Goal: Task Accomplishment & Management: Complete application form

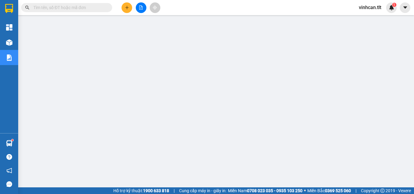
click at [82, 4] on span at bounding box center [66, 7] width 91 height 9
click at [82, 8] on input "text" at bounding box center [69, 7] width 72 height 7
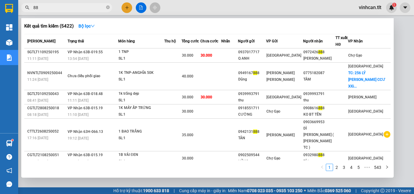
type input "8"
type input "888"
click at [107, 7] on icon "close-circle" at bounding box center [108, 7] width 4 height 4
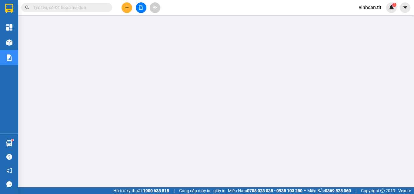
click at [94, 7] on input "text" at bounding box center [69, 7] width 72 height 7
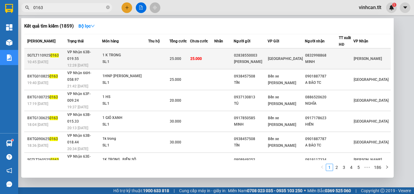
type input "0163"
click at [259, 52] on div "02838550003" at bounding box center [250, 55] width 33 height 6
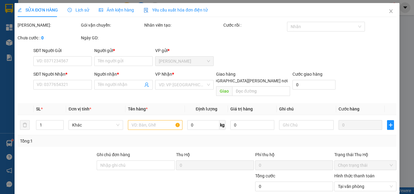
type input "02838550003"
type input "[PERSON_NAME]"
type input "0832998868"
type input "MINH"
type input "25.000"
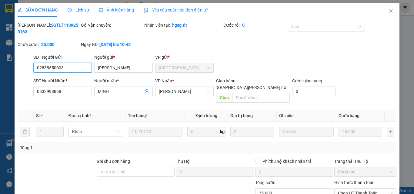
scroll to position [28, 0]
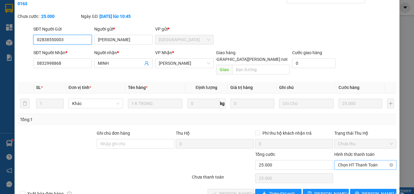
click at [361, 161] on span "Chọn HT Thanh Toán" at bounding box center [365, 165] width 55 height 9
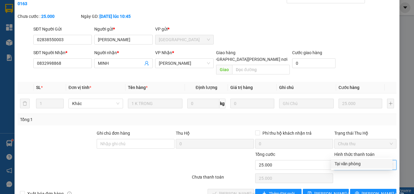
drag, startPoint x: 355, startPoint y: 159, endPoint x: 354, endPoint y: 163, distance: 3.3
click at [354, 162] on div "Tại văn phòng" at bounding box center [362, 164] width 62 height 10
type input "0"
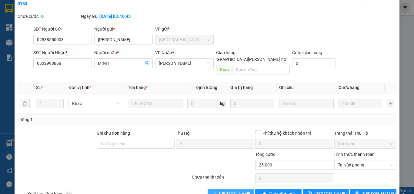
click at [236, 191] on span "[PERSON_NAME] và [PERSON_NAME] hàng" at bounding box center [260, 194] width 82 height 7
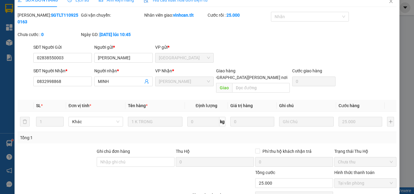
scroll to position [0, 0]
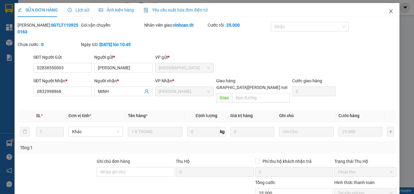
click at [389, 12] on icon "close" at bounding box center [391, 11] width 5 height 5
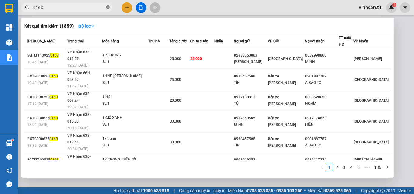
click at [108, 8] on icon "close-circle" at bounding box center [108, 7] width 4 height 4
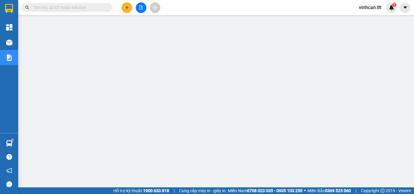
click at [91, 8] on input "text" at bounding box center [69, 7] width 72 height 7
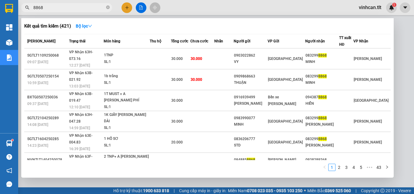
type input "8868"
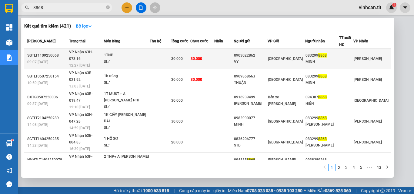
click at [254, 52] on div "0903022862" at bounding box center [250, 55] width 33 height 6
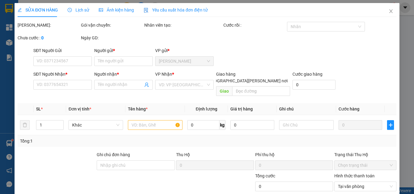
type input "0903022862"
type input "VY"
type input "0832998868"
type input "MINH"
type input "30.000"
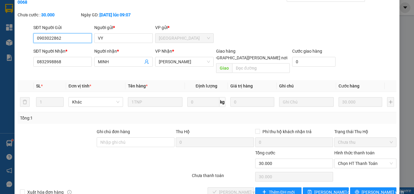
scroll to position [31, 0]
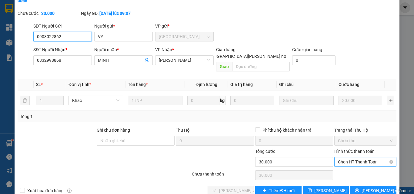
click at [347, 158] on span "Chọn HT Thanh Toán" at bounding box center [365, 162] width 55 height 9
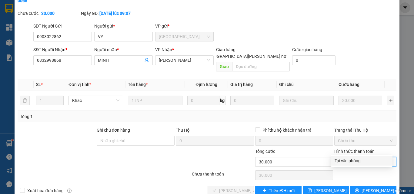
click at [352, 160] on div "Tại văn phòng" at bounding box center [362, 161] width 54 height 7
type input "0"
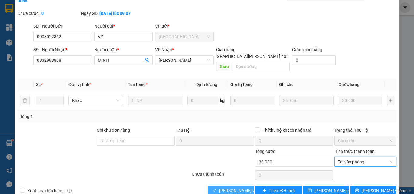
click at [237, 188] on span "[PERSON_NAME] và [PERSON_NAME] hàng" at bounding box center [260, 191] width 82 height 7
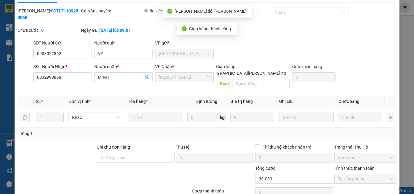
scroll to position [0, 0]
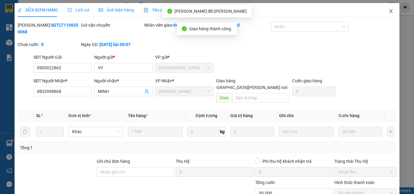
click at [390, 11] on icon "close" at bounding box center [391, 11] width 3 height 4
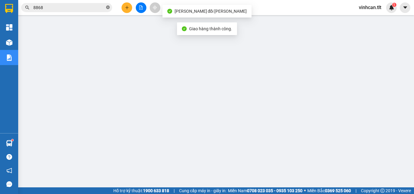
click at [109, 7] on icon "close-circle" at bounding box center [108, 7] width 4 height 4
click at [109, 7] on span at bounding box center [108, 7] width 4 height 7
click at [96, 8] on input "text" at bounding box center [69, 7] width 72 height 7
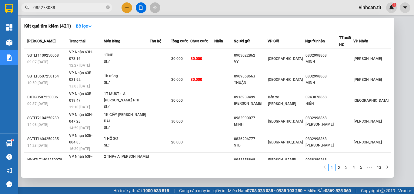
type input "0852730888"
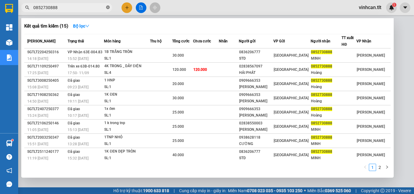
click at [107, 8] on icon "close-circle" at bounding box center [108, 7] width 4 height 4
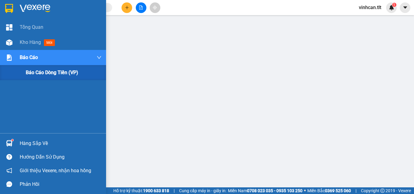
click at [29, 56] on span "Báo cáo" at bounding box center [29, 58] width 18 height 8
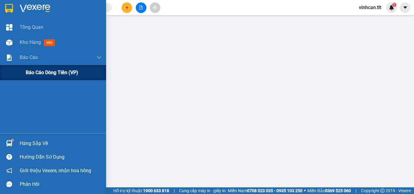
click at [59, 70] on span "Báo cáo dòng tiền (VP)" at bounding box center [52, 73] width 52 height 8
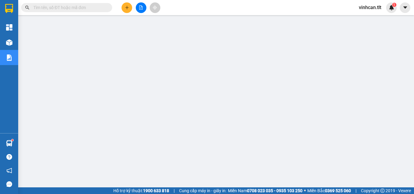
click at [84, 9] on input "text" at bounding box center [69, 7] width 72 height 7
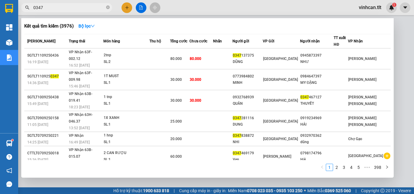
type input "0347"
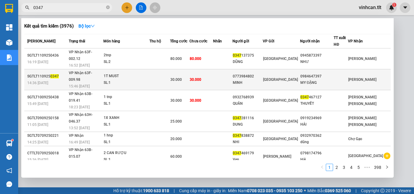
click at [252, 80] on div "MINH" at bounding box center [248, 83] width 30 height 6
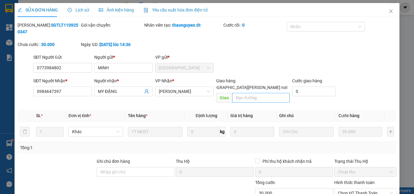
type input "0773984802"
type input "MINH"
type input "0984647397"
type input "MY ĐẶNG"
type input "30.000"
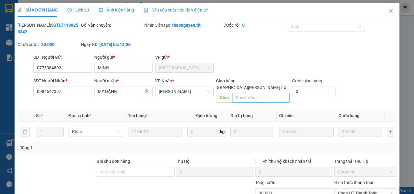
type input "30.000"
click at [390, 11] on icon "close" at bounding box center [391, 11] width 3 height 4
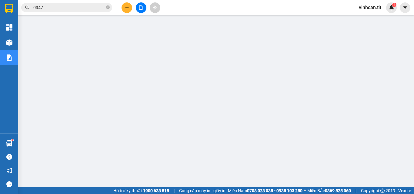
click at [78, 7] on input "0347" at bounding box center [69, 7] width 72 height 7
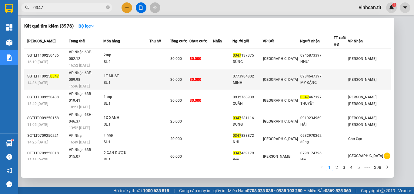
click at [257, 73] on div "0773984802" at bounding box center [248, 76] width 30 height 6
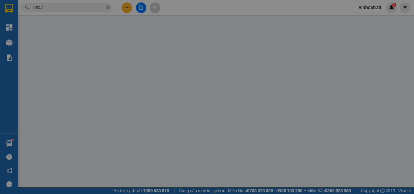
type input "0773984802"
type input "MINH"
type input "0984647397"
type input "MY ĐẶNG"
type input "30.000"
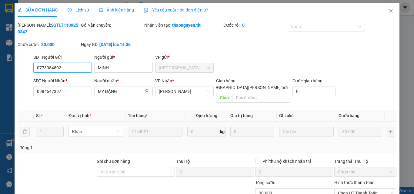
scroll to position [28, 0]
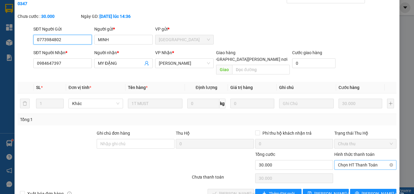
click at [346, 161] on span "Chọn HT Thanh Toán" at bounding box center [365, 165] width 55 height 9
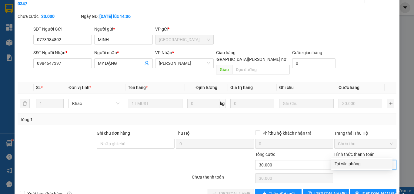
click at [347, 162] on div "Tại văn phòng" at bounding box center [362, 164] width 54 height 7
type input "0"
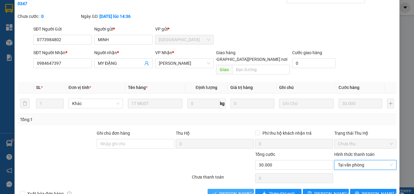
click at [239, 191] on span "[PERSON_NAME] và [PERSON_NAME] hàng" at bounding box center [260, 194] width 82 height 7
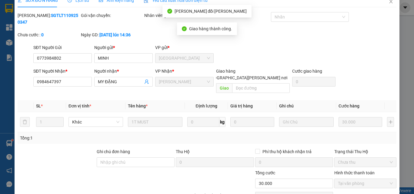
scroll to position [0, 0]
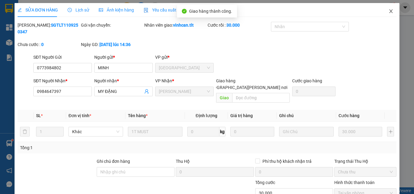
click at [390, 10] on icon "close" at bounding box center [391, 11] width 3 height 4
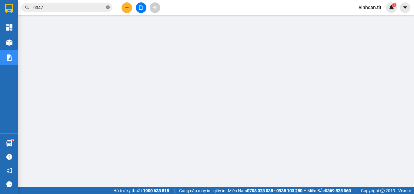
click at [107, 7] on icon "close-circle" at bounding box center [108, 7] width 4 height 4
click at [92, 7] on input "text" at bounding box center [69, 7] width 72 height 7
click at [93, 11] on input "9" at bounding box center [69, 7] width 72 height 7
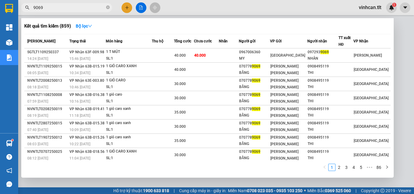
type input "9069"
click at [107, 8] on icon "close-circle" at bounding box center [108, 7] width 4 height 4
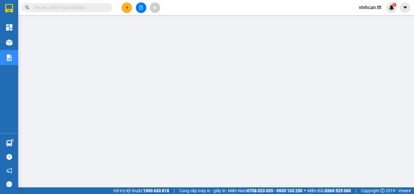
click at [102, 7] on input "text" at bounding box center [69, 7] width 72 height 7
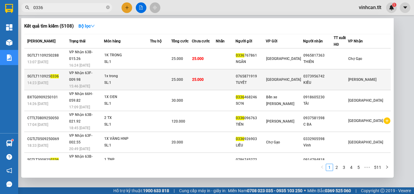
type input "0336"
click at [262, 73] on div "0765871919" at bounding box center [251, 76] width 30 height 6
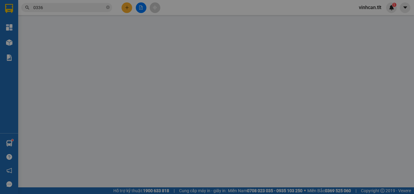
type input "0765871919"
type input "TUYẾT"
type input "0373956742"
type input "KIỀU"
type input "25.000"
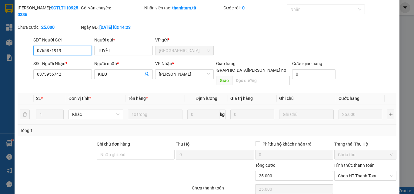
scroll to position [28, 0]
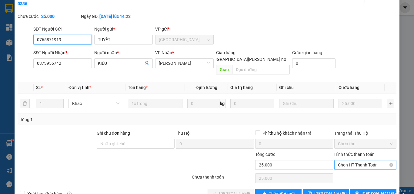
click at [348, 161] on span "Chọn HT Thanh Toán" at bounding box center [365, 165] width 55 height 9
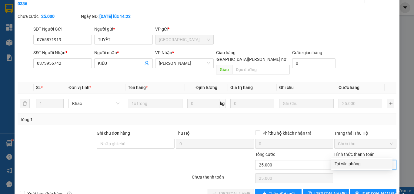
click at [348, 163] on div "Tại văn phòng" at bounding box center [362, 164] width 54 height 7
type input "0"
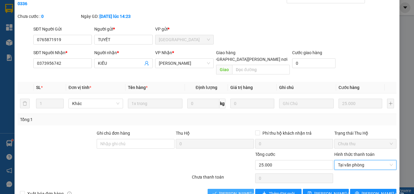
click at [234, 191] on span "[PERSON_NAME] và [PERSON_NAME] hàng" at bounding box center [260, 194] width 82 height 7
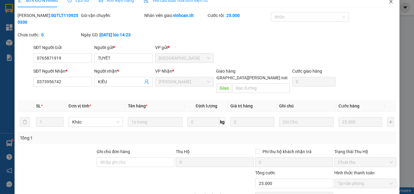
scroll to position [0, 0]
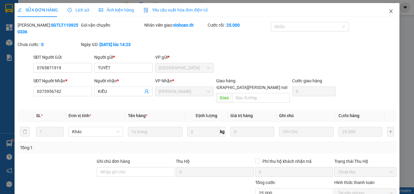
click at [390, 11] on icon "close" at bounding box center [391, 11] width 3 height 4
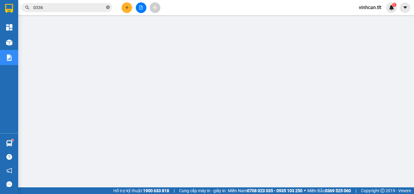
click at [109, 7] on icon "close-circle" at bounding box center [108, 7] width 4 height 4
click at [81, 8] on input "text" at bounding box center [69, 7] width 72 height 7
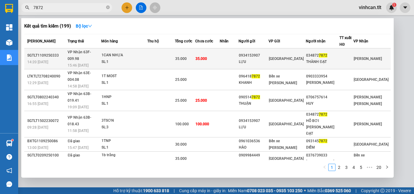
type input "7872"
click at [119, 52] on div "1CAN NHỰA" at bounding box center [124, 55] width 45 height 7
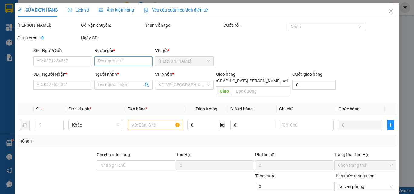
type input "0934153907"
type input "LỰU"
type input "0348727872"
type input "THÀNH ĐẠT"
type input "35.000"
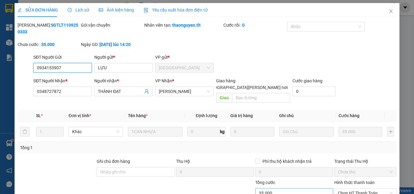
scroll to position [28, 0]
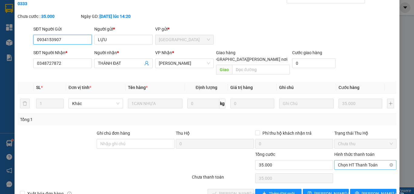
click at [343, 161] on span "Chọn HT Thanh Toán" at bounding box center [365, 165] width 55 height 9
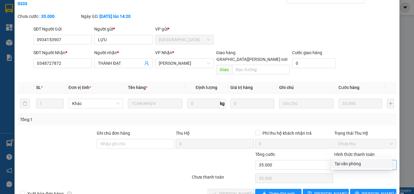
click at [347, 159] on div "Total Paid Fee 0 Total UnPaid Fee 35.000 Cash Collection Total Fee Mã ĐH: SGTLT…" at bounding box center [207, 96] width 379 height 205
click at [344, 161] on span "Chọn HT Thanh Toán" at bounding box center [365, 165] width 55 height 9
click at [348, 161] on div "Tại văn phòng" at bounding box center [362, 164] width 54 height 7
type input "0"
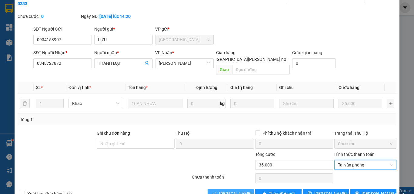
click at [225, 191] on span "[PERSON_NAME] và [PERSON_NAME] hàng" at bounding box center [260, 194] width 82 height 7
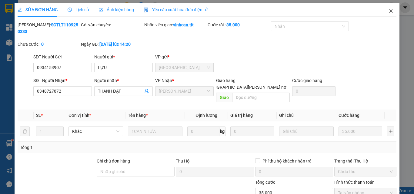
scroll to position [0, 0]
click at [383, 11] on span "Close" at bounding box center [391, 11] width 17 height 17
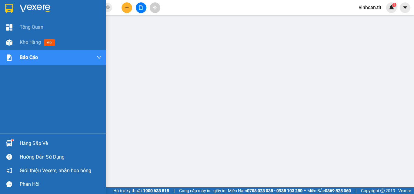
click at [12, 137] on div "Hàng sắp về" at bounding box center [53, 144] width 106 height 14
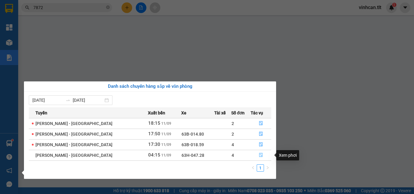
click at [260, 155] on icon "file-done" at bounding box center [261, 155] width 4 height 4
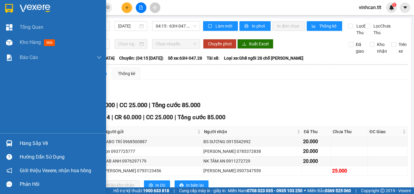
click at [11, 139] on div at bounding box center [9, 143] width 11 height 11
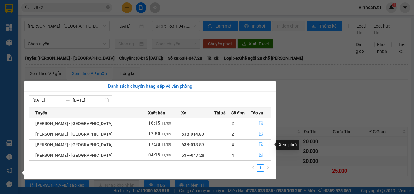
click at [259, 146] on icon "file-done" at bounding box center [261, 145] width 4 height 4
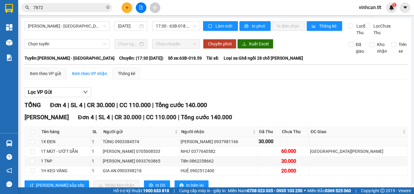
scroll to position [26, 0]
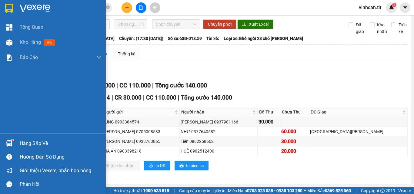
click at [15, 141] on div "Hàng sắp về" at bounding box center [53, 144] width 106 height 14
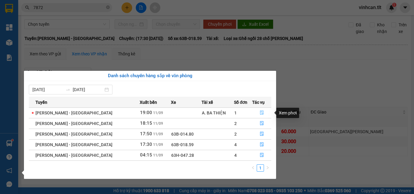
click at [260, 112] on icon "file-done" at bounding box center [262, 113] width 4 height 4
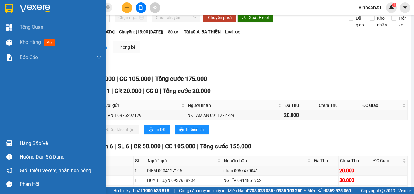
click at [5, 142] on div at bounding box center [9, 143] width 11 height 11
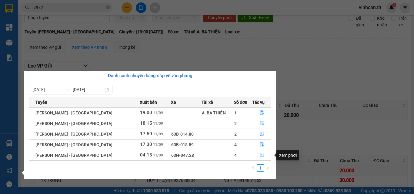
click at [260, 155] on icon "file-done" at bounding box center [262, 155] width 4 height 4
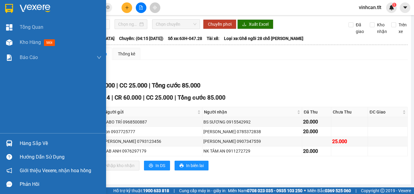
click at [12, 142] on div at bounding box center [9, 143] width 11 height 11
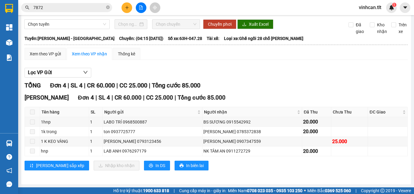
click at [77, 7] on section "Kết quả [PERSON_NAME] ( 199 ) Bộ lọc Mã ĐH Trạng thái Món hàng Thu hộ Tổng [PER…" at bounding box center [207, 97] width 414 height 194
click at [77, 7] on input "7872" at bounding box center [69, 7] width 72 height 7
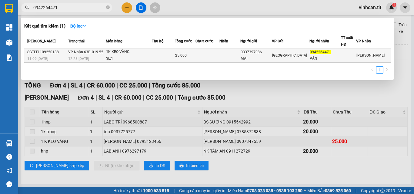
type input "0942264471"
click at [145, 58] on div "SL: 1" at bounding box center [128, 58] width 45 height 7
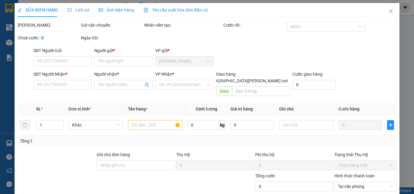
type input "0337397986"
type input "MAI"
type input "0942264471"
type input "VĂN"
type input "25.000"
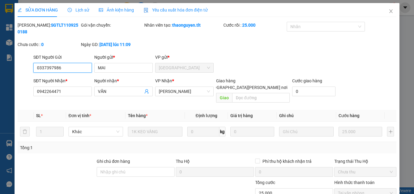
scroll to position [31, 0]
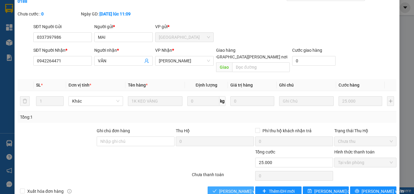
click at [237, 187] on button "[PERSON_NAME] và [PERSON_NAME] hàng" at bounding box center [231, 192] width 46 height 10
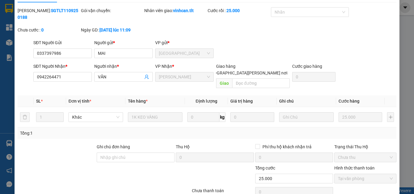
scroll to position [0, 0]
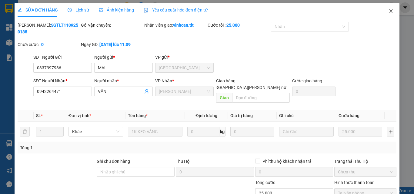
drag, startPoint x: 387, startPoint y: 9, endPoint x: 364, endPoint y: 13, distance: 23.1
click at [387, 9] on span "Close" at bounding box center [391, 11] width 17 height 17
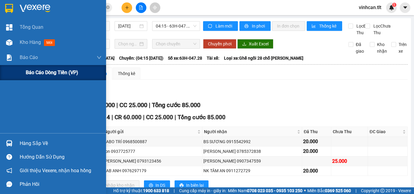
click at [27, 67] on div "Báo cáo dòng tiền (VP)" at bounding box center [64, 72] width 76 height 15
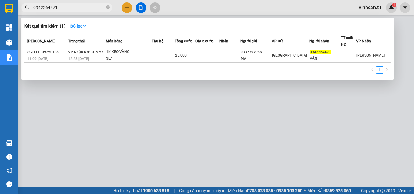
click at [75, 8] on input "0942264471" at bounding box center [69, 7] width 72 height 7
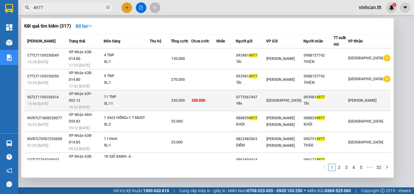
type input "4977"
click at [159, 90] on td at bounding box center [160, 100] width 21 height 21
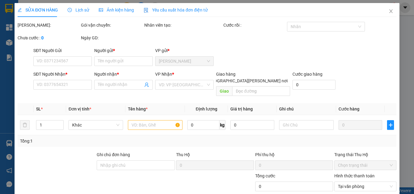
type input "0773567447"
type input "Yến"
type input "0939814977"
type input "TÀI"
type input "330.000"
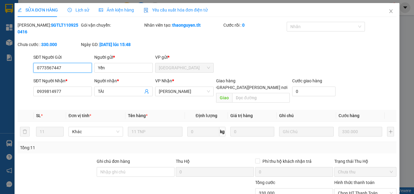
scroll to position [30, 0]
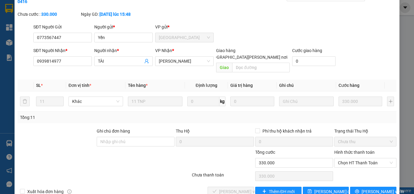
click at [354, 170] on div "Chọn HT Thanh Toán" at bounding box center [365, 176] width 63 height 12
click at [355, 159] on span "Chọn HT Thanh Toán" at bounding box center [365, 163] width 55 height 9
click at [348, 161] on div "Tại văn phòng" at bounding box center [362, 162] width 54 height 7
type input "0"
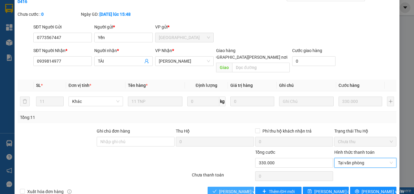
click at [227, 189] on span "[PERSON_NAME] và [PERSON_NAME] hàng" at bounding box center [260, 192] width 82 height 7
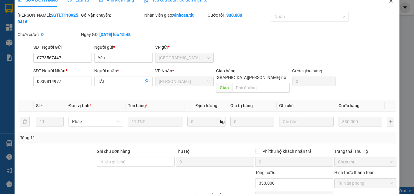
scroll to position [0, 0]
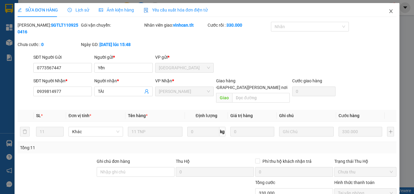
drag, startPoint x: 387, startPoint y: 13, endPoint x: 381, endPoint y: 14, distance: 7.1
click at [389, 11] on icon "close" at bounding box center [391, 11] width 5 height 5
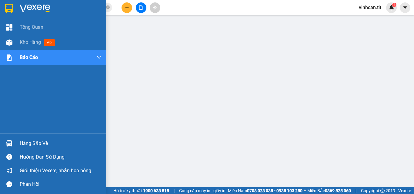
click at [7, 141] on img at bounding box center [9, 143] width 6 height 6
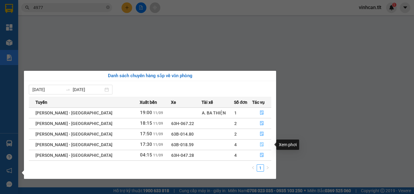
click at [257, 143] on button "button" at bounding box center [262, 145] width 18 height 10
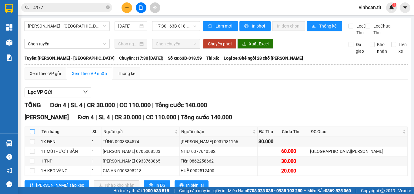
click at [32, 134] on input "checkbox" at bounding box center [32, 131] width 5 height 5
checkbox input "true"
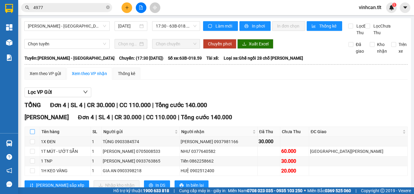
checkbox input "true"
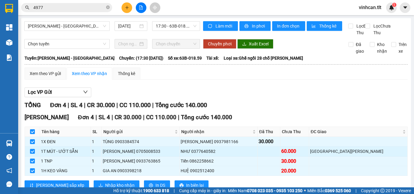
scroll to position [26, 0]
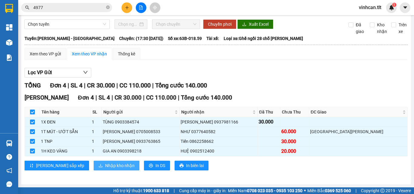
click at [105, 165] on span "Nhập kho nhận" at bounding box center [119, 166] width 29 height 7
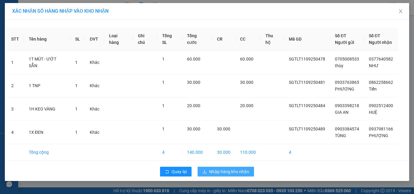
click at [222, 171] on span "Nhập hàng kho nhận" at bounding box center [229, 172] width 40 height 7
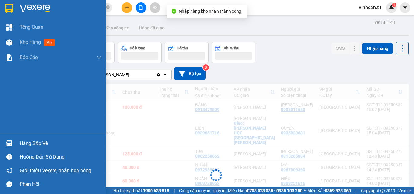
click at [13, 139] on div at bounding box center [9, 143] width 11 height 11
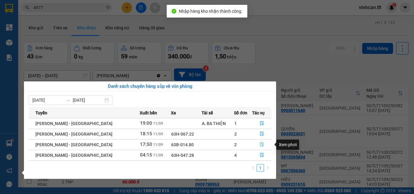
click at [254, 145] on button "button" at bounding box center [262, 145] width 18 height 10
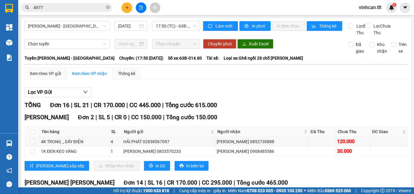
click at [35, 137] on th at bounding box center [32, 132] width 15 height 10
click at [31, 134] on input "checkbox" at bounding box center [32, 131] width 5 height 5
checkbox input "true"
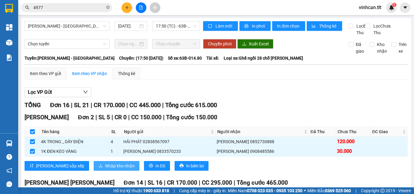
click at [94, 169] on button "Nhập kho nhận" at bounding box center [117, 166] width 46 height 10
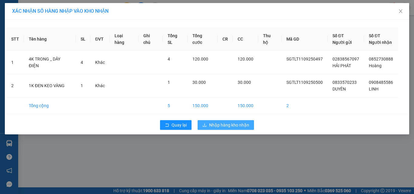
click at [223, 128] on span "Nhập hàng kho nhận" at bounding box center [229, 125] width 40 height 7
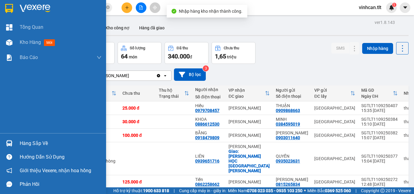
click at [15, 143] on div "Hàng sắp về" at bounding box center [53, 144] width 106 height 14
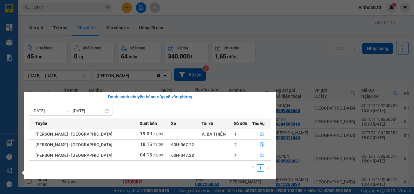
click at [276, 73] on section "Kết quả [PERSON_NAME] ( 317 ) Bộ lọc Mã ĐH Trạng thái Món hàng Thu hộ Tổng [PER…" at bounding box center [207, 97] width 414 height 194
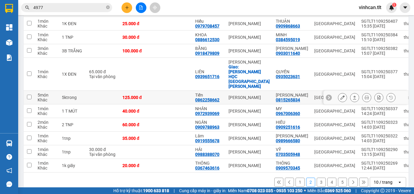
scroll to position [87, 0]
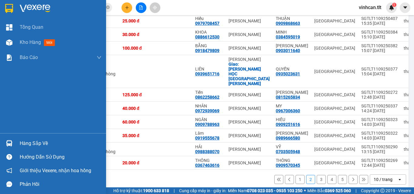
click at [20, 140] on div "Hàng sắp về" at bounding box center [61, 143] width 82 height 9
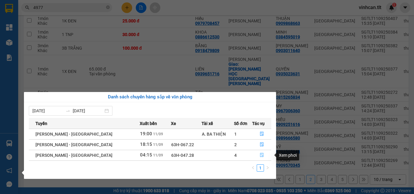
click at [255, 156] on button "button" at bounding box center [262, 156] width 18 height 10
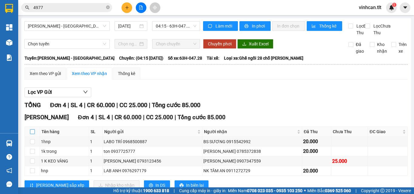
click at [32, 134] on input "checkbox" at bounding box center [32, 131] width 5 height 5
checkbox input "true"
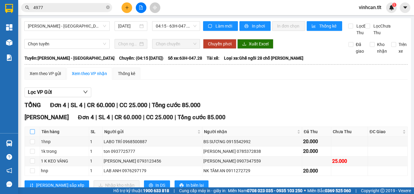
checkbox input "true"
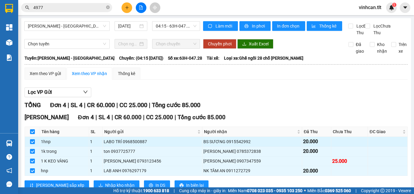
scroll to position [26, 0]
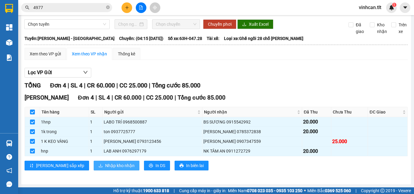
click at [105, 163] on span "Nhập kho nhận" at bounding box center [119, 166] width 29 height 7
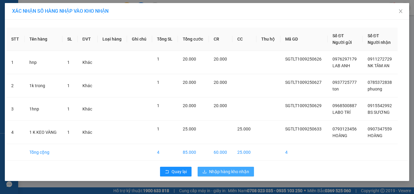
click at [238, 174] on span "Nhập hàng kho nhận" at bounding box center [229, 172] width 40 height 7
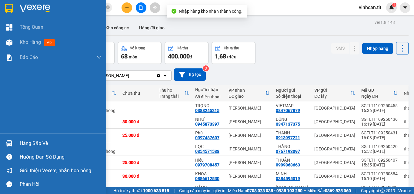
click at [4, 140] on div at bounding box center [9, 143] width 11 height 11
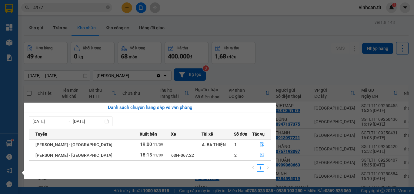
click at [90, 9] on section "Kết quả [PERSON_NAME] ( 317 ) Bộ lọc Mã ĐH Trạng thái Món hàng Thu hộ Tổng [PER…" at bounding box center [207, 97] width 414 height 194
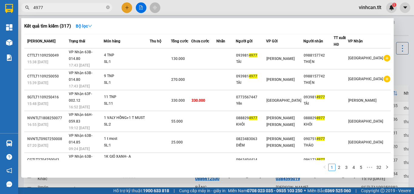
click at [90, 9] on input "4977" at bounding box center [69, 7] width 72 height 7
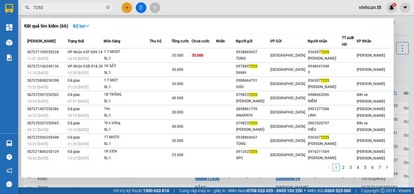
click at [411, 67] on div at bounding box center [207, 97] width 414 height 194
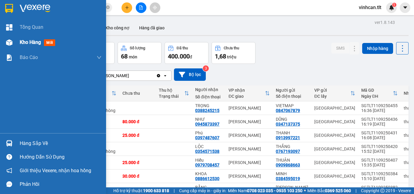
click at [21, 49] on div "Kho hàng mới" at bounding box center [61, 42] width 82 height 15
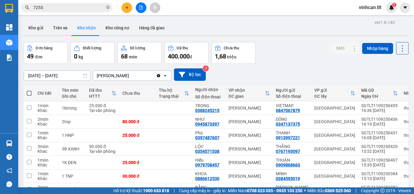
click at [83, 27] on button "Kho nhận" at bounding box center [86, 28] width 28 height 15
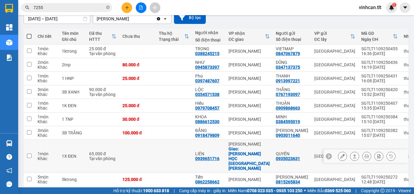
scroll to position [87, 0]
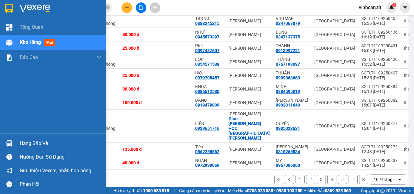
click at [10, 139] on div at bounding box center [9, 143] width 11 height 11
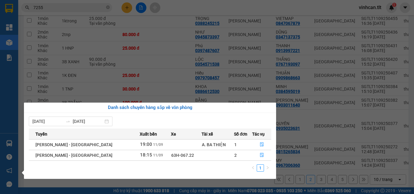
click at [303, 171] on section "Kết quả [PERSON_NAME] ( 66 ) Bộ lọc Mã ĐH Trạng thái Món hàng Thu hộ Tổng [PERS…" at bounding box center [207, 97] width 414 height 194
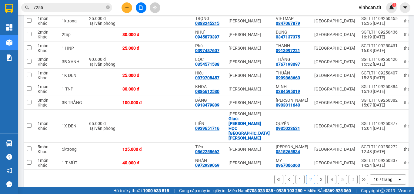
click at [296, 175] on button "1" at bounding box center [300, 179] width 9 height 9
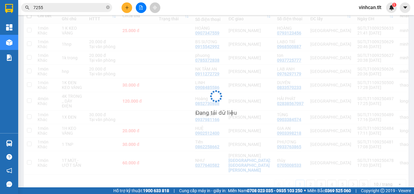
scroll to position [78, 0]
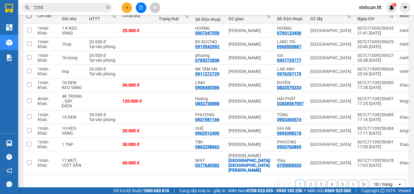
click at [307, 180] on button "2" at bounding box center [310, 184] width 9 height 9
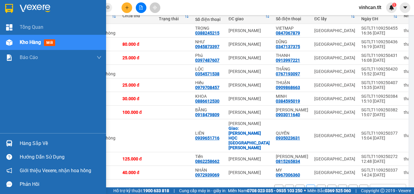
click at [13, 141] on div at bounding box center [9, 143] width 11 height 11
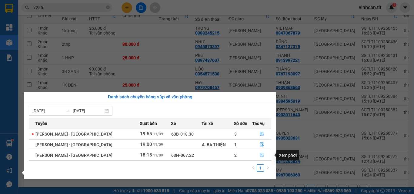
click at [260, 155] on icon "file-done" at bounding box center [262, 155] width 4 height 4
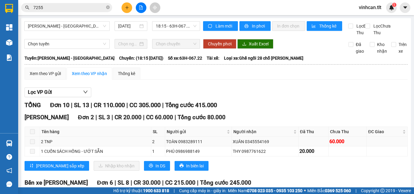
click at [31, 144] on span at bounding box center [32, 141] width 5 height 5
click at [51, 77] on div "Xem theo VP gửi" at bounding box center [45, 73] width 31 height 7
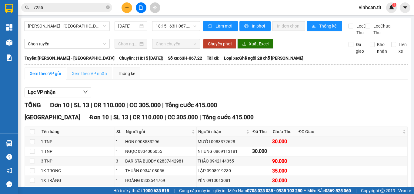
click at [82, 76] on div "Xem theo VP nhận" at bounding box center [89, 74] width 45 height 12
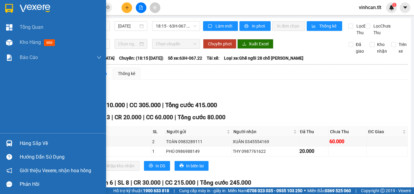
click at [14, 145] on div at bounding box center [9, 143] width 11 height 11
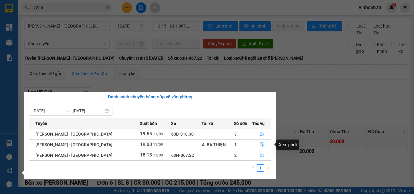
click at [253, 143] on button "button" at bounding box center [262, 145] width 18 height 10
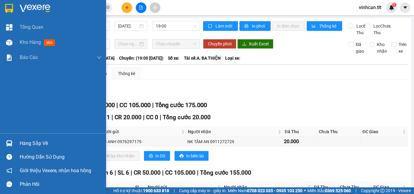
click at [29, 139] on div "Hàng sắp về" at bounding box center [61, 143] width 82 height 9
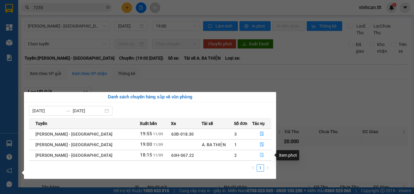
click at [255, 156] on button "button" at bounding box center [262, 156] width 18 height 10
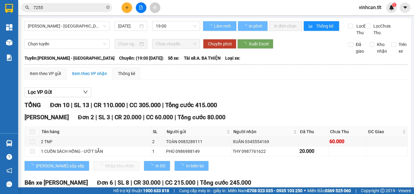
click at [32, 134] on span at bounding box center [32, 131] width 5 height 5
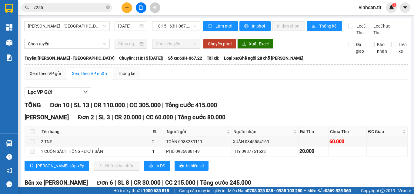
click at [32, 134] on span at bounding box center [32, 131] width 5 height 5
click at [77, 7] on input "7255" at bounding box center [69, 7] width 72 height 7
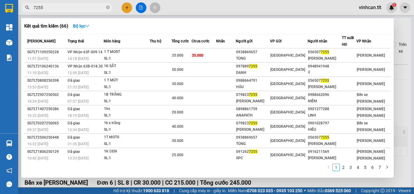
click at [77, 7] on input "7255" at bounding box center [69, 7] width 72 height 7
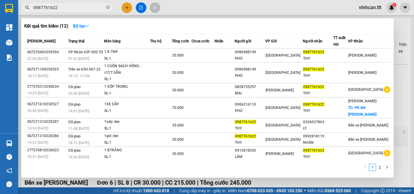
type input "0987761622"
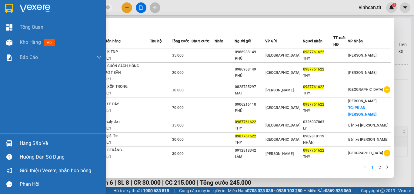
click at [0, 147] on div "Hàng sắp về" at bounding box center [53, 144] width 106 height 14
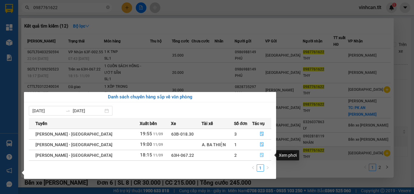
drag, startPoint x: 253, startPoint y: 155, endPoint x: 249, endPoint y: 154, distance: 4.3
click at [254, 155] on button "button" at bounding box center [262, 156] width 18 height 10
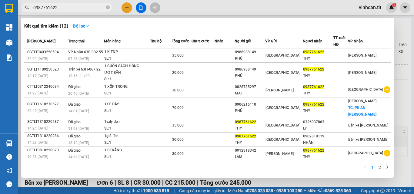
click at [401, 109] on div at bounding box center [207, 97] width 414 height 194
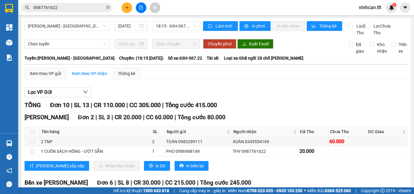
click at [31, 134] on span at bounding box center [32, 131] width 5 height 5
click at [53, 75] on div "Xem theo VP gửi" at bounding box center [46, 74] width 42 height 12
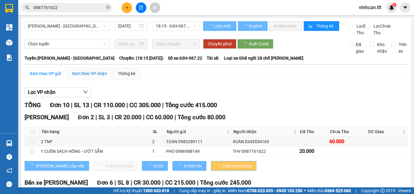
click at [89, 77] on div "Xem theo VP nhận" at bounding box center [89, 73] width 35 height 7
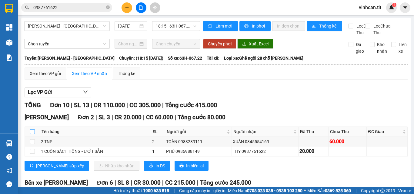
drag, startPoint x: 31, startPoint y: 137, endPoint x: 41, endPoint y: 139, distance: 10.2
click at [31, 134] on input "checkbox" at bounding box center [32, 131] width 5 height 5
checkbox input "true"
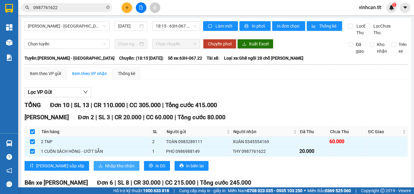
click at [105, 169] on span "Nhập kho nhận" at bounding box center [119, 166] width 29 height 7
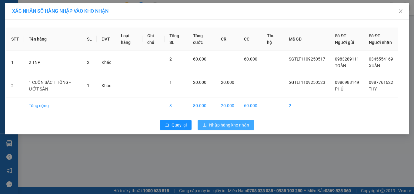
click at [228, 129] on span "Nhập hàng kho nhận" at bounding box center [229, 125] width 40 height 7
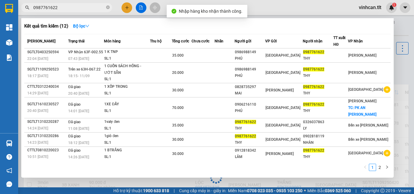
click at [75, 9] on input "0987761622" at bounding box center [69, 7] width 72 height 7
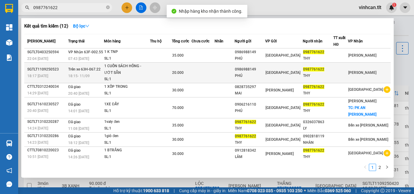
click at [117, 73] on div "1 CUỐN SÁCH HỒNG - ƯỚT SẴN" at bounding box center [126, 69] width 45 height 13
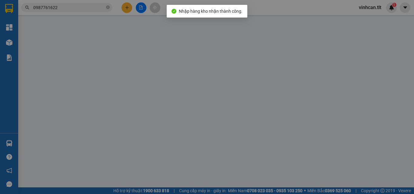
type input "0986988149"
type input "PHÚ"
type input "0987761622"
type input "THY"
type input "20.000"
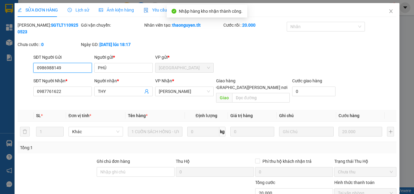
scroll to position [31, 0]
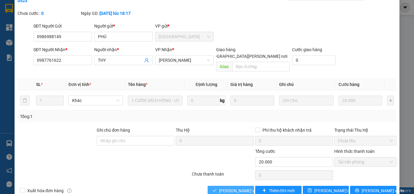
click at [222, 188] on span "[PERSON_NAME] và [PERSON_NAME] hàng" at bounding box center [260, 191] width 82 height 7
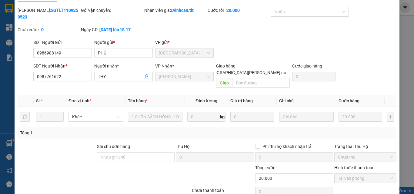
scroll to position [0, 0]
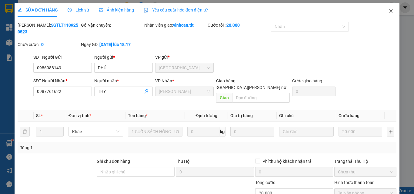
drag, startPoint x: 388, startPoint y: 12, endPoint x: 112, endPoint y: 8, distance: 276.2
click at [389, 10] on icon "close" at bounding box center [391, 11] width 5 height 5
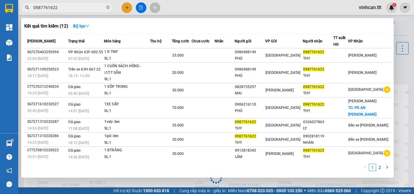
click at [81, 8] on input "0987761622" at bounding box center [69, 7] width 72 height 7
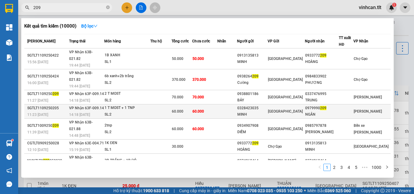
type input "209"
click at [100, 106] on span "[PERSON_NAME] 63F-009.14" at bounding box center [86, 108] width 35 height 4
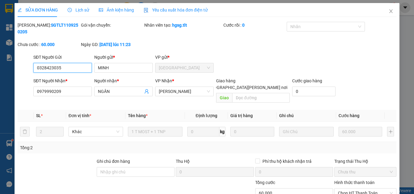
scroll to position [21, 0]
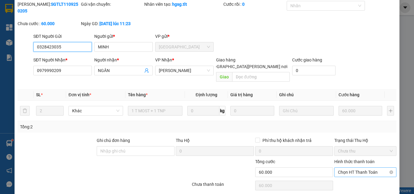
click at [342, 168] on span "Chọn HT Thanh Toán" at bounding box center [365, 172] width 55 height 9
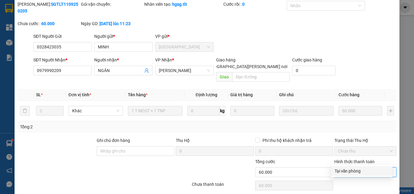
drag, startPoint x: 344, startPoint y: 165, endPoint x: 241, endPoint y: 179, distance: 104.0
click at [346, 170] on div "Tại văn phòng" at bounding box center [362, 171] width 54 height 7
type input "0"
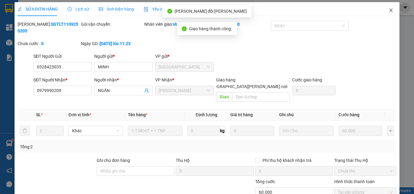
scroll to position [0, 0]
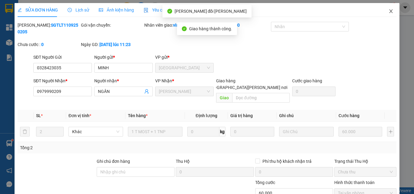
click at [383, 13] on span "Close" at bounding box center [391, 11] width 17 height 17
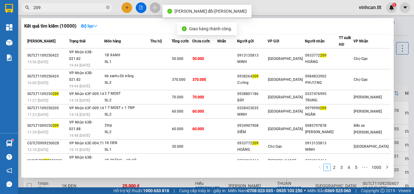
click at [88, 8] on input "209" at bounding box center [69, 7] width 72 height 7
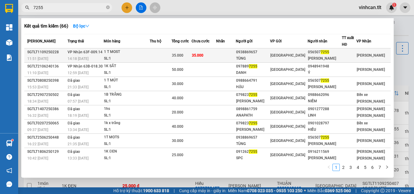
type input "7255"
click at [145, 53] on div "1 T MOST" at bounding box center [126, 52] width 45 height 7
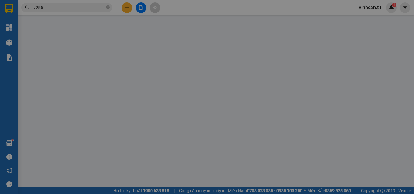
type input "0938869657"
type input "TÙNG"
type input "0565077255"
type input "[PERSON_NAME]"
type input "35.000"
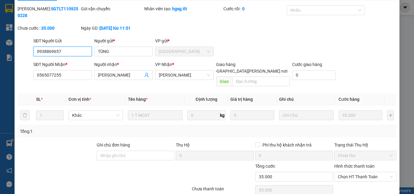
scroll to position [31, 0]
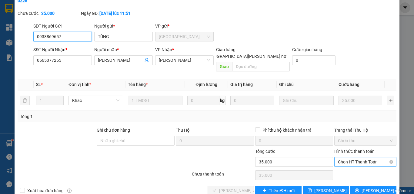
click at [354, 158] on span "Chọn HT Thanh Toán" at bounding box center [365, 162] width 55 height 9
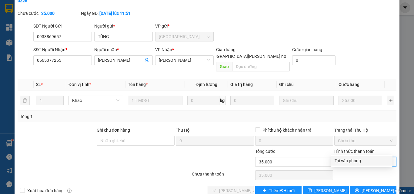
click at [350, 160] on div "Tại văn phòng" at bounding box center [362, 161] width 54 height 7
type input "0"
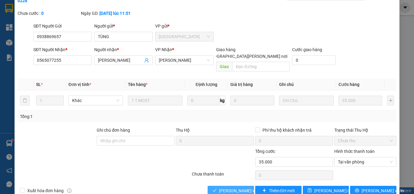
click at [236, 188] on span "[PERSON_NAME] và [PERSON_NAME] hàng" at bounding box center [260, 191] width 82 height 7
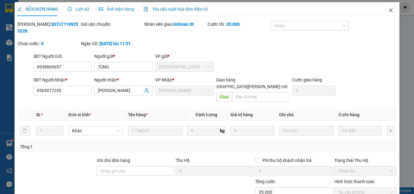
scroll to position [0, 0]
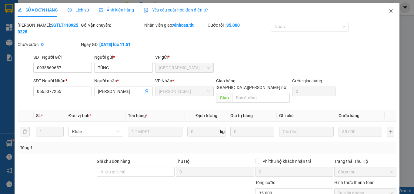
click at [387, 9] on span "Close" at bounding box center [391, 11] width 17 height 17
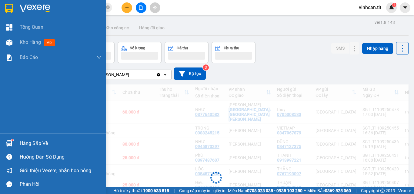
click at [8, 145] on img at bounding box center [9, 143] width 6 height 6
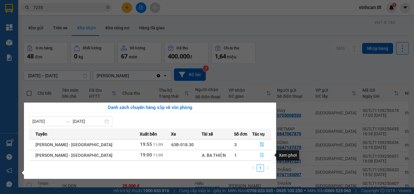
click at [260, 156] on icon "file-done" at bounding box center [262, 155] width 4 height 4
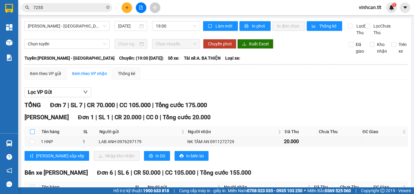
click at [33, 134] on input "checkbox" at bounding box center [32, 131] width 5 height 5
checkbox input "true"
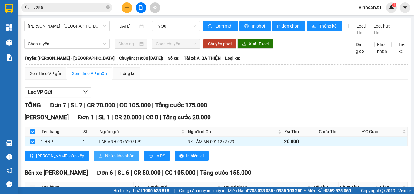
click at [105, 159] on span "Nhập kho nhận" at bounding box center [119, 156] width 29 height 7
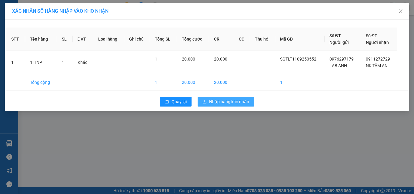
click at [235, 102] on span "Nhập hàng kho nhận" at bounding box center [229, 102] width 40 height 7
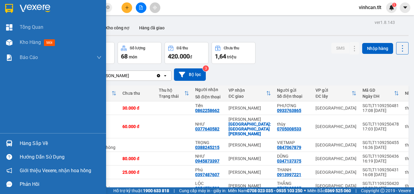
click at [48, 140] on div "Hàng sắp về" at bounding box center [61, 143] width 82 height 9
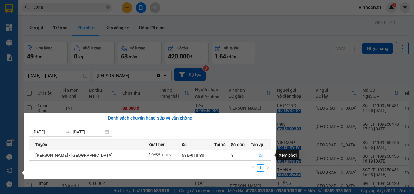
click at [256, 152] on button "button" at bounding box center [261, 156] width 20 height 10
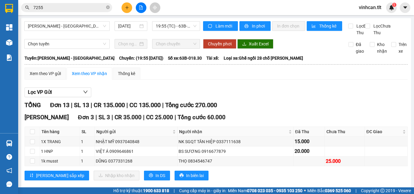
click at [65, 6] on input "7255" at bounding box center [69, 7] width 72 height 7
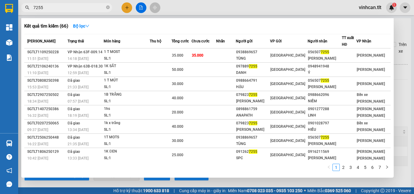
click at [65, 6] on input "7255" at bounding box center [69, 7] width 72 height 7
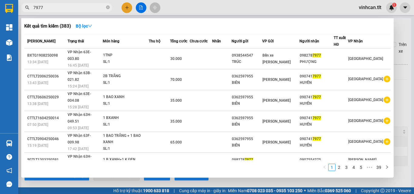
click at [64, 7] on input "7977" at bounding box center [69, 7] width 72 height 7
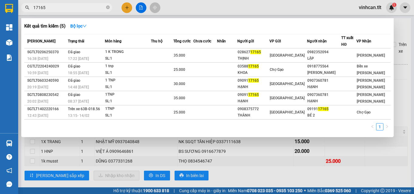
type input "1716"
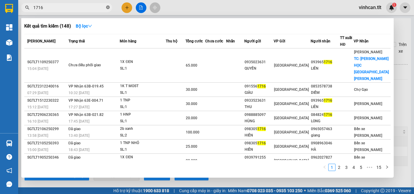
click at [107, 10] on span at bounding box center [108, 8] width 4 height 6
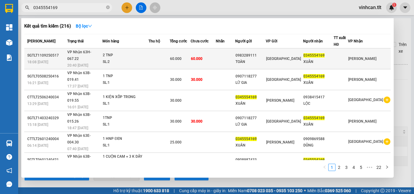
type input "0345554169"
click at [136, 53] on div "2 TNP" at bounding box center [125, 55] width 45 height 7
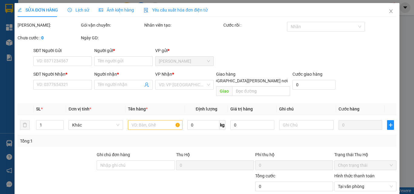
type input "0983289111"
type input "TOÀN"
type input "0345554169"
type input "XUÂN"
type input "60.000"
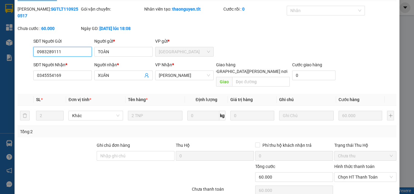
scroll to position [31, 0]
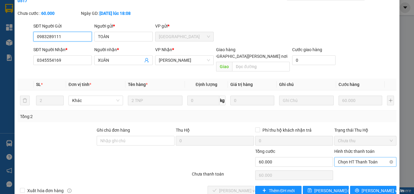
click at [350, 158] on span "Chọn HT Thanh Toán" at bounding box center [365, 162] width 55 height 9
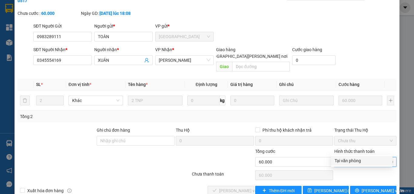
click at [351, 161] on div "Tại văn phòng" at bounding box center [362, 161] width 54 height 7
type input "0"
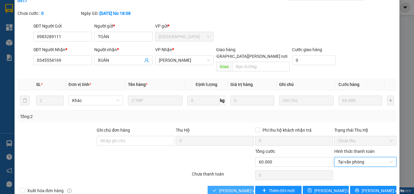
click at [233, 188] on span "[PERSON_NAME] và [PERSON_NAME] hàng" at bounding box center [260, 191] width 82 height 7
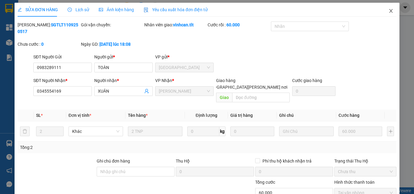
scroll to position [0, 0]
click at [386, 6] on span "Close" at bounding box center [391, 11] width 17 height 17
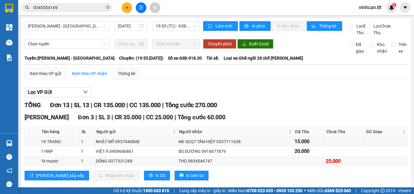
click at [71, 5] on input "0345554169" at bounding box center [69, 7] width 72 height 7
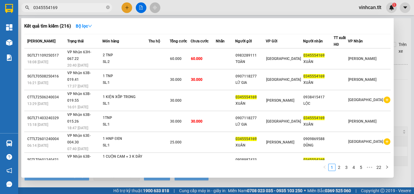
click at [71, 5] on input "0345554169" at bounding box center [69, 7] width 72 height 7
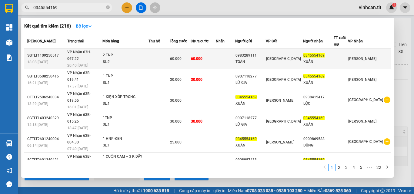
click at [71, 52] on span "[PERSON_NAME] 63H-067.22" at bounding box center [79, 55] width 24 height 11
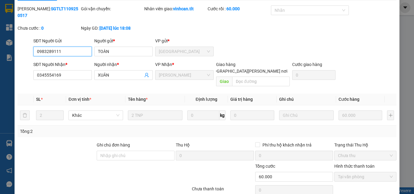
scroll to position [31, 0]
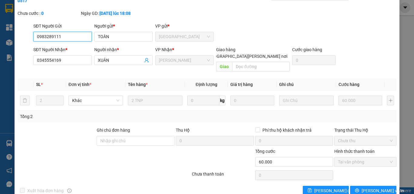
click at [354, 158] on span "Tại văn phòng" at bounding box center [365, 162] width 55 height 9
